Goal: Register for event/course

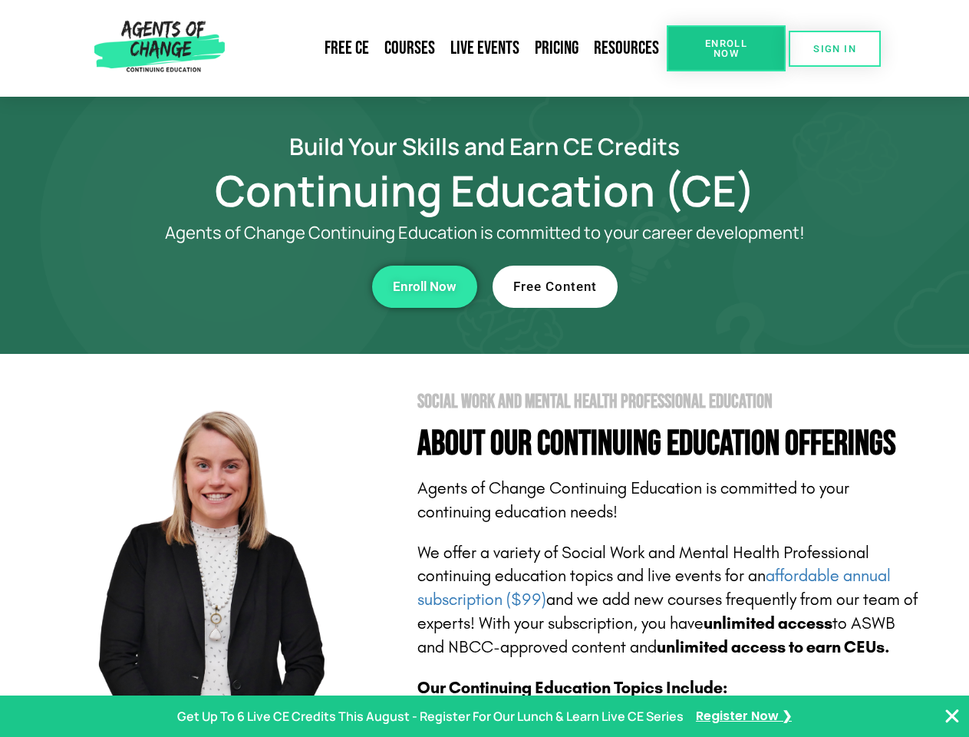
click at [484, 368] on section "Social Work and Mental Health Professional Education About Our Continuing Educa…" at bounding box center [484, 676] width 969 height 645
click at [726, 48] on span "Enroll Now" at bounding box center [727, 48] width 70 height 20
click at [835, 48] on span "SIGN IN" at bounding box center [835, 49] width 43 height 10
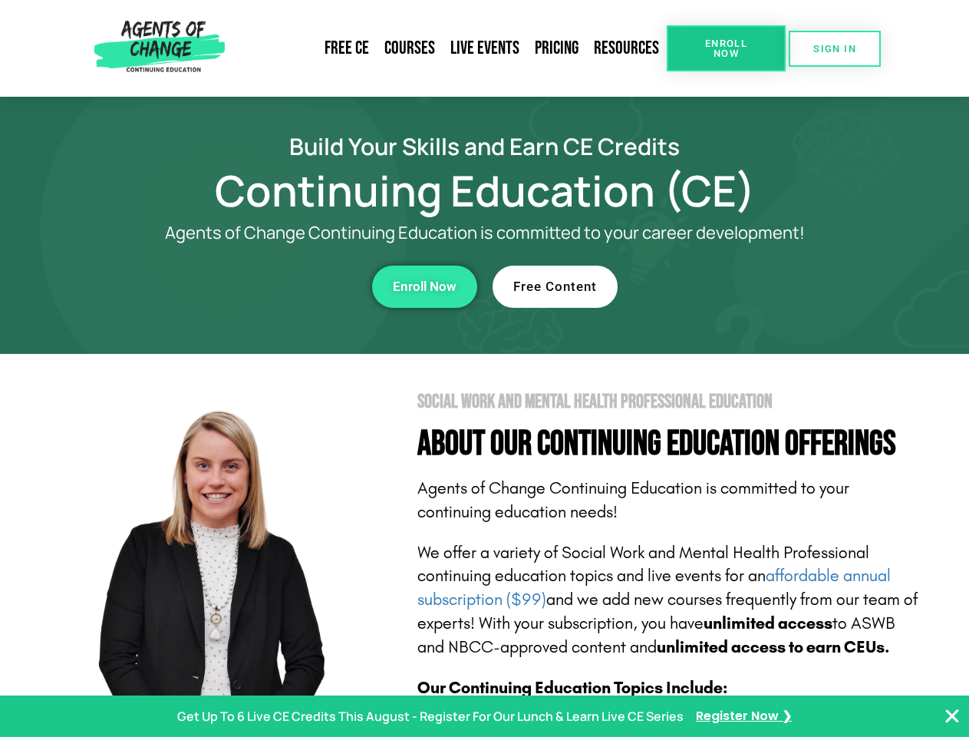
click at [266, 286] on div "Enroll Now" at bounding box center [266, 287] width 422 height 42
click at [424, 286] on span "Enroll Now" at bounding box center [425, 286] width 64 height 13
click at [704, 286] on div "Free Content" at bounding box center [704, 287] width 422 height 42
